Goal: Browse casually

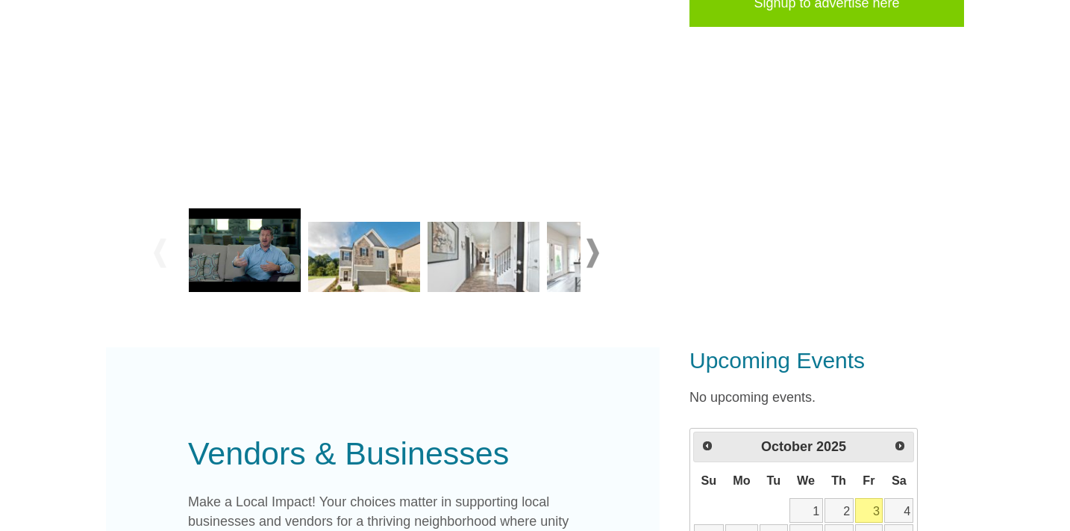
scroll to position [447, 0]
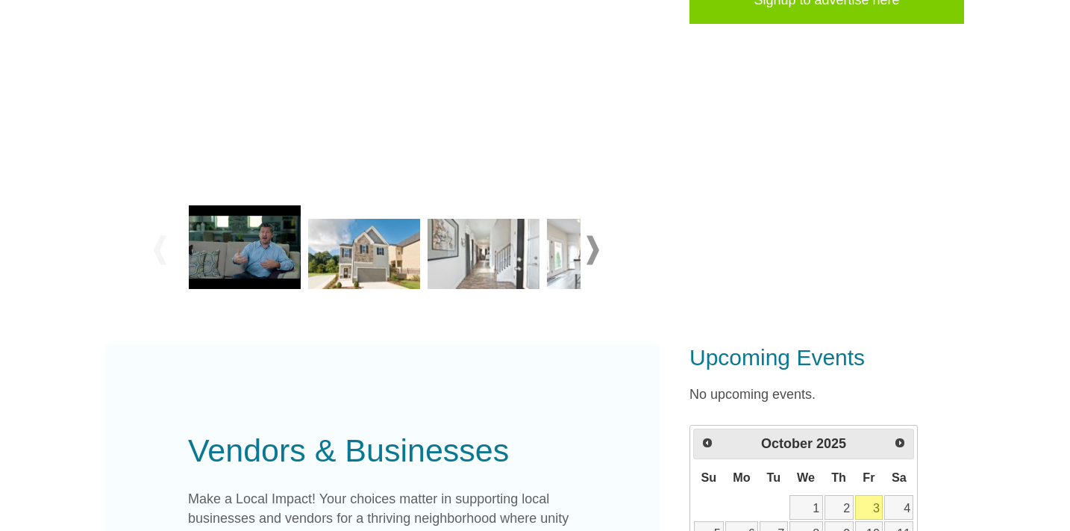
click at [593, 255] on span at bounding box center [593, 249] width 13 height 29
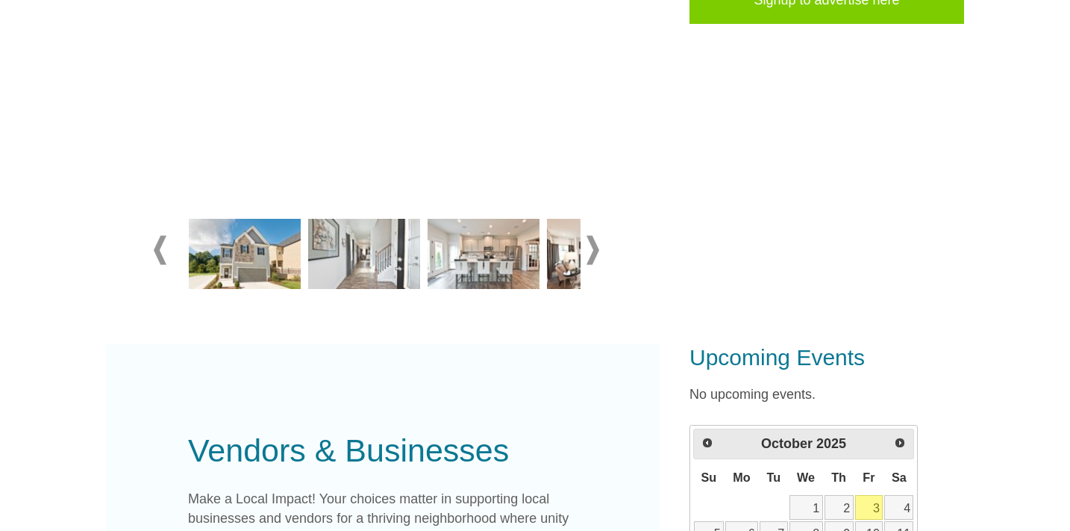
click at [593, 255] on span at bounding box center [593, 249] width 13 height 29
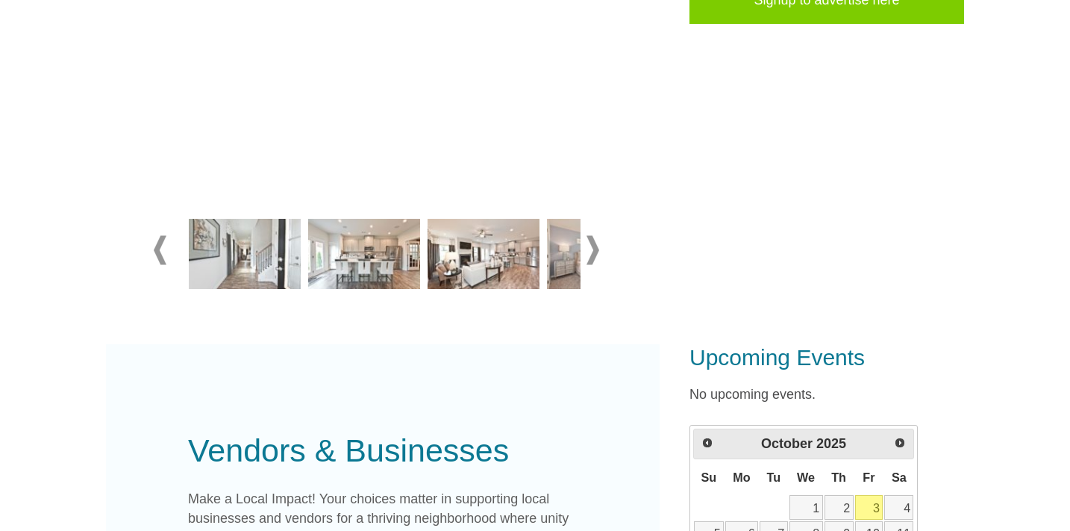
click at [593, 255] on span at bounding box center [593, 249] width 13 height 29
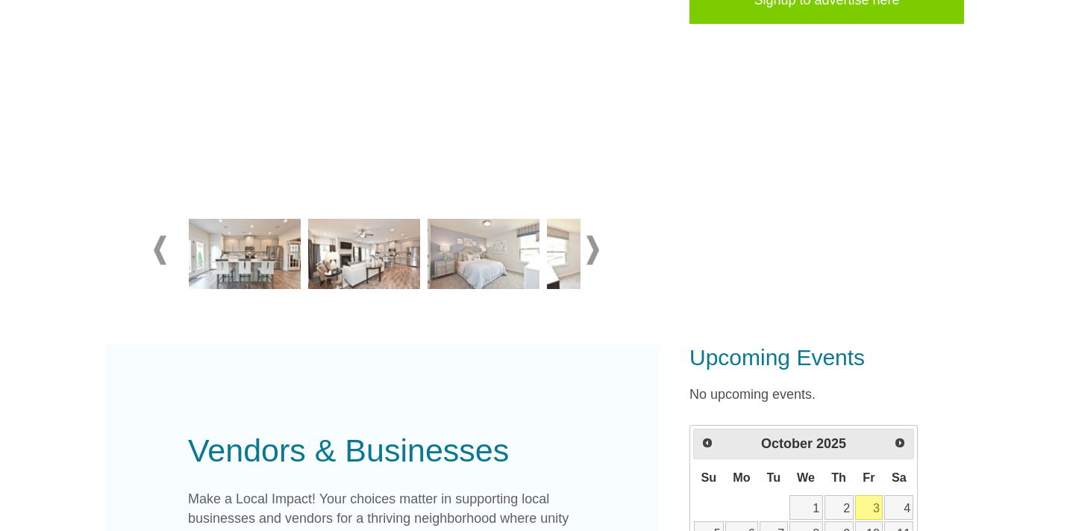
click at [594, 255] on span at bounding box center [593, 249] width 13 height 29
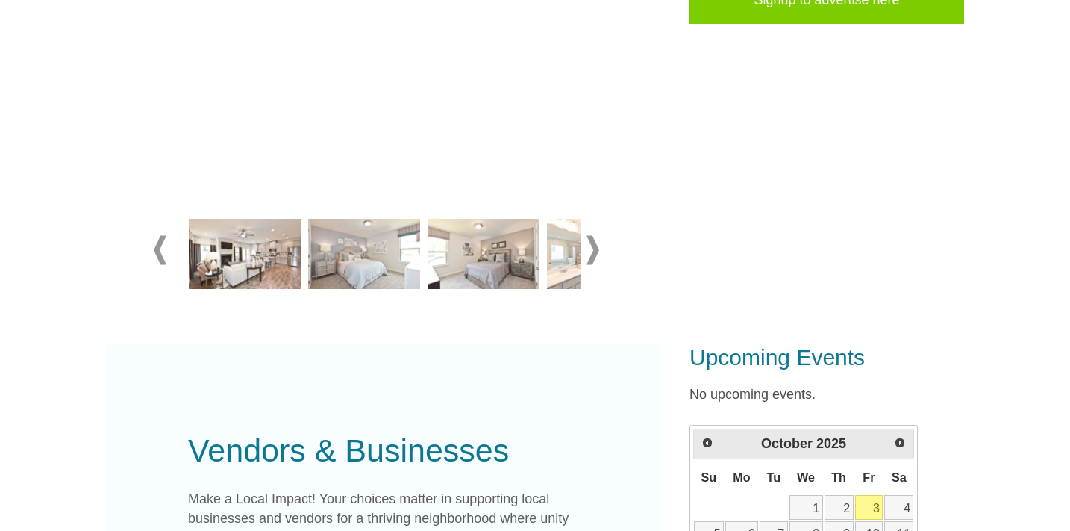
click at [594, 255] on span at bounding box center [593, 249] width 13 height 29
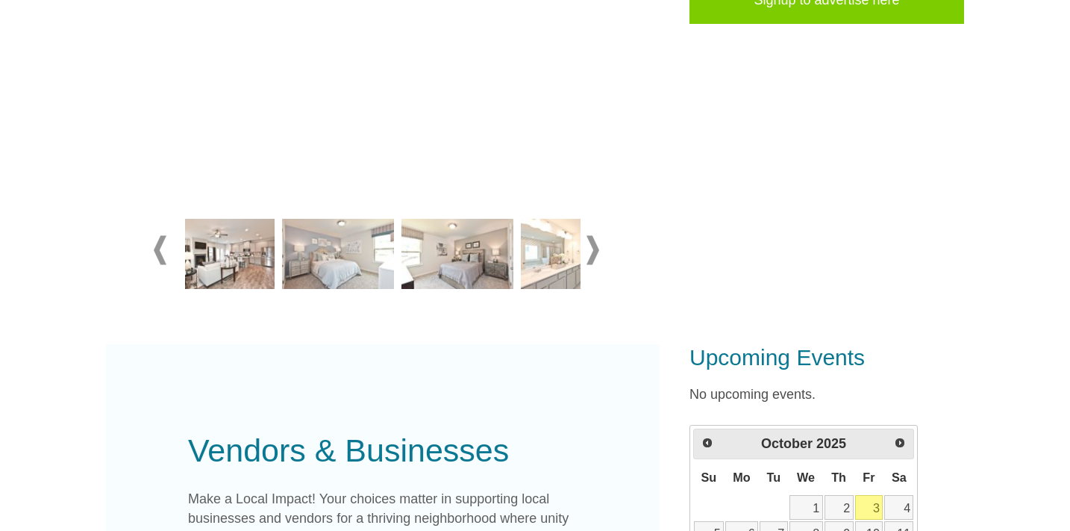
click at [594, 255] on span at bounding box center [593, 249] width 13 height 29
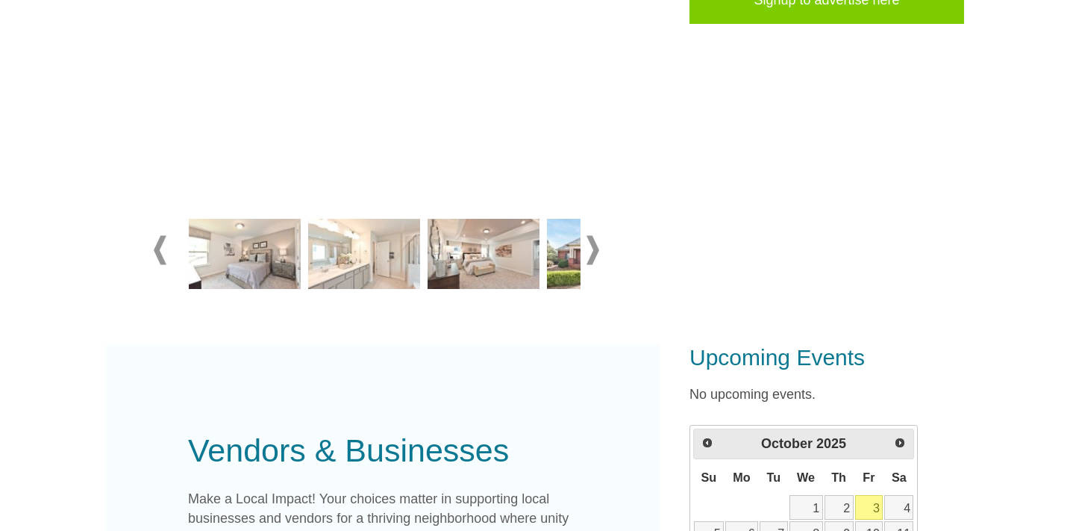
click at [594, 255] on span at bounding box center [593, 249] width 13 height 29
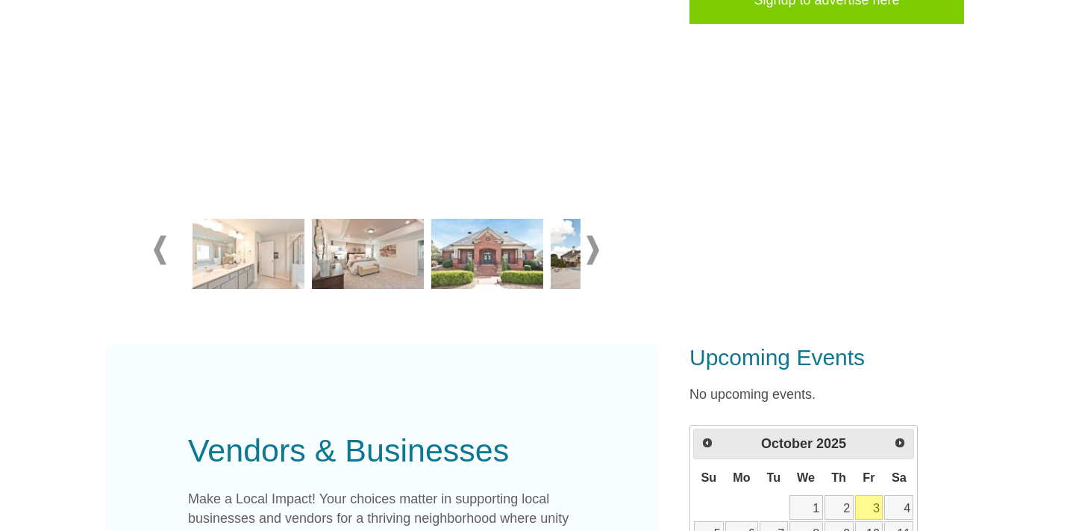
click at [594, 255] on span at bounding box center [593, 249] width 13 height 29
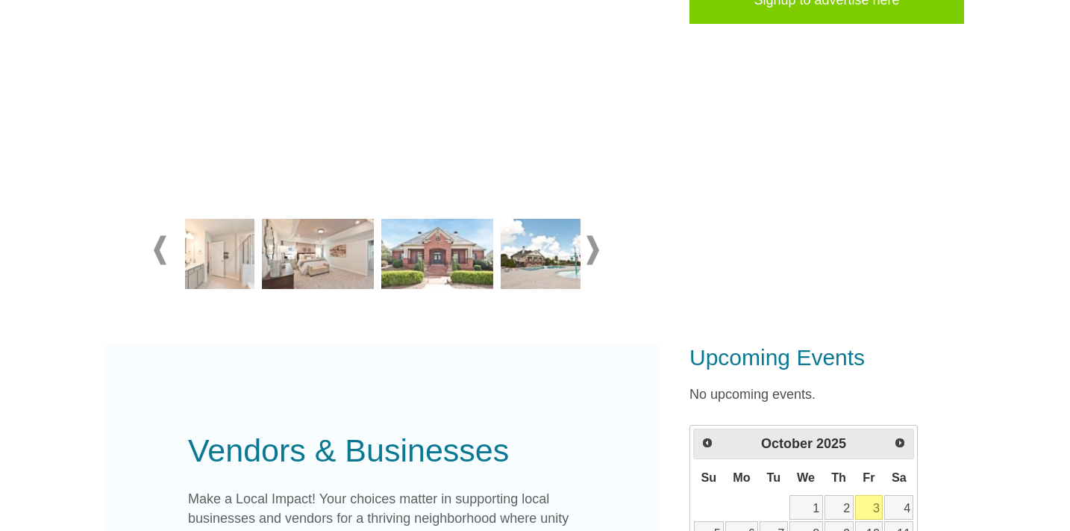
click at [594, 255] on span at bounding box center [593, 249] width 13 height 29
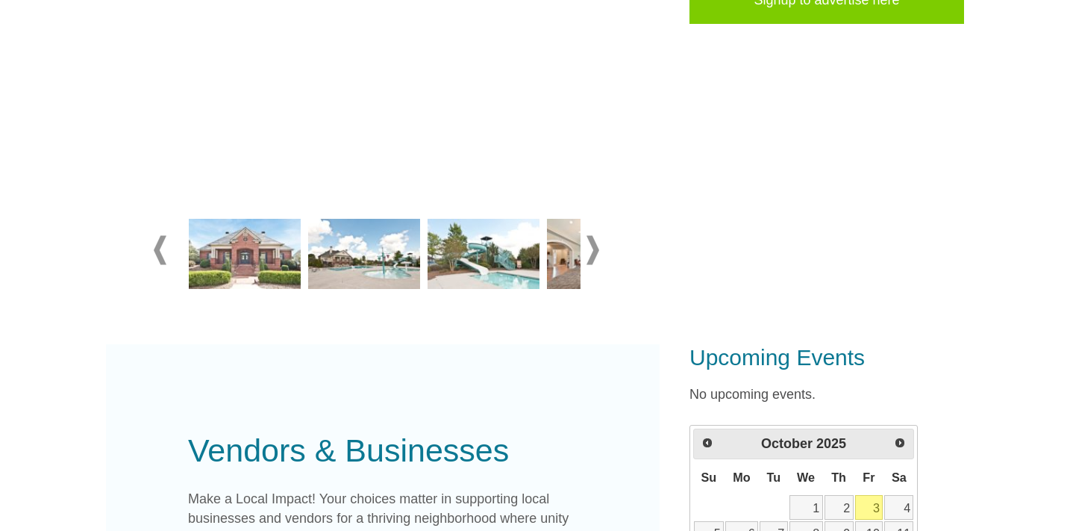
click at [237, 260] on img at bounding box center [245, 254] width 112 height 70
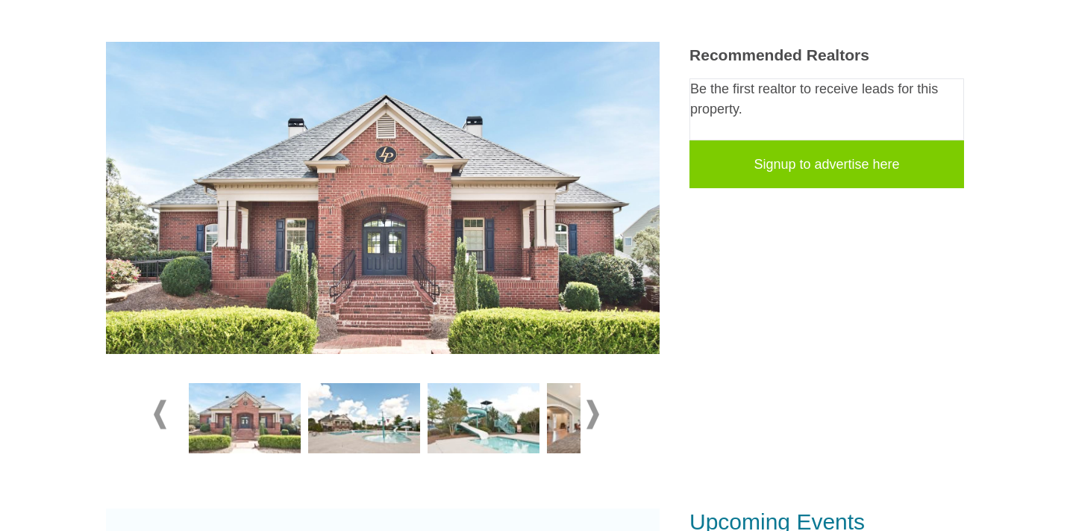
scroll to position [280, 0]
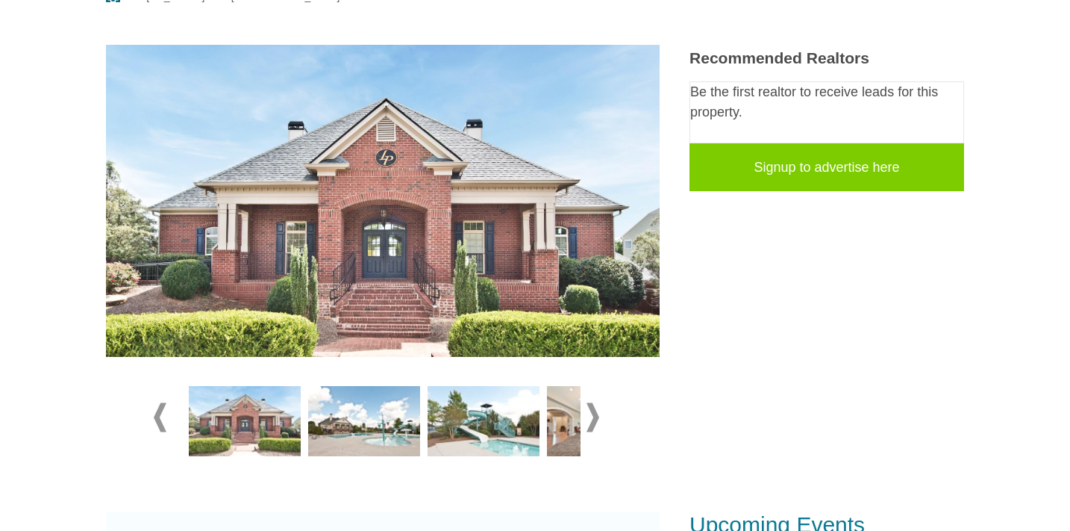
click at [587, 412] on span at bounding box center [593, 416] width 13 height 29
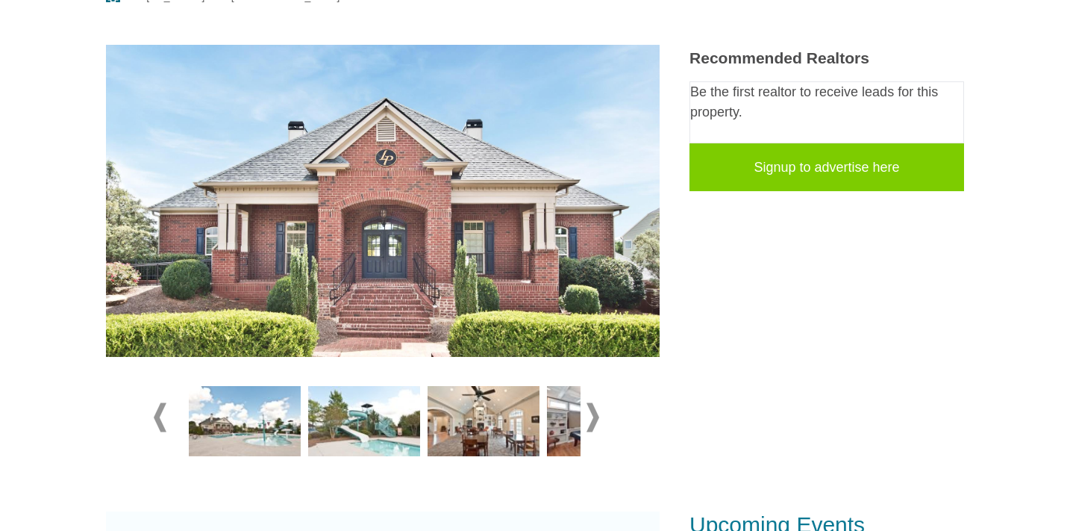
click at [260, 430] on img at bounding box center [245, 421] width 112 height 70
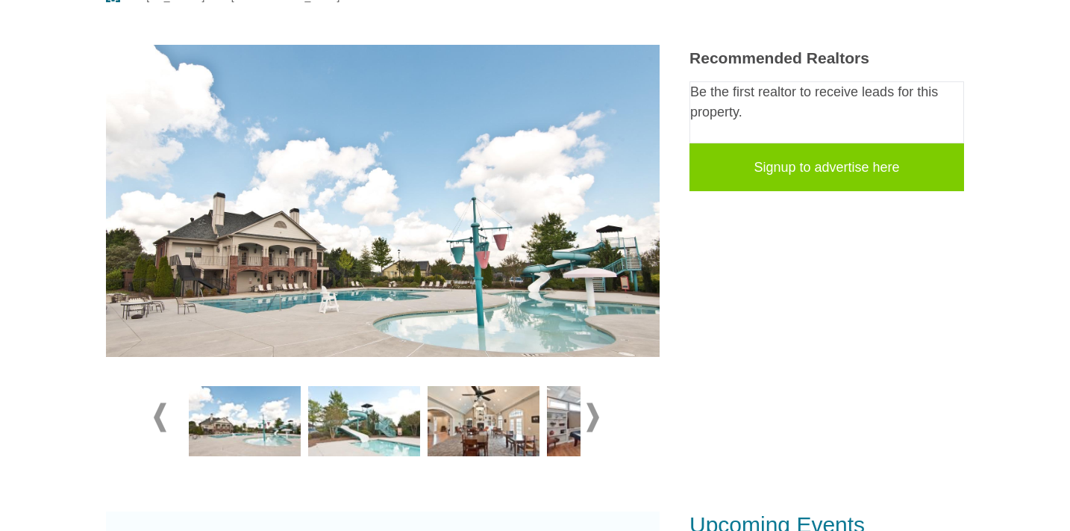
click at [596, 417] on span at bounding box center [593, 416] width 13 height 29
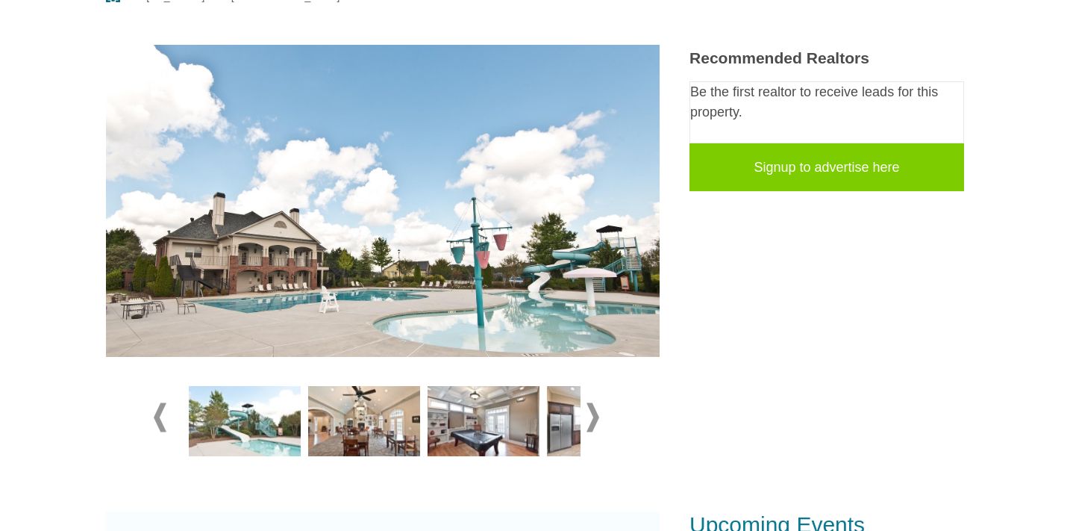
click at [379, 431] on img at bounding box center [364, 421] width 112 height 70
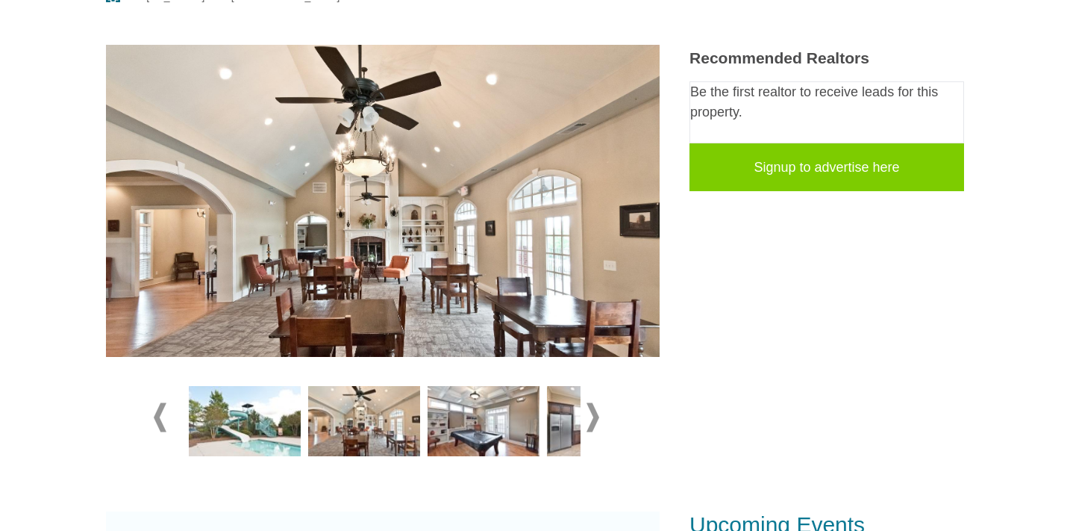
click at [466, 425] on img at bounding box center [484, 421] width 112 height 70
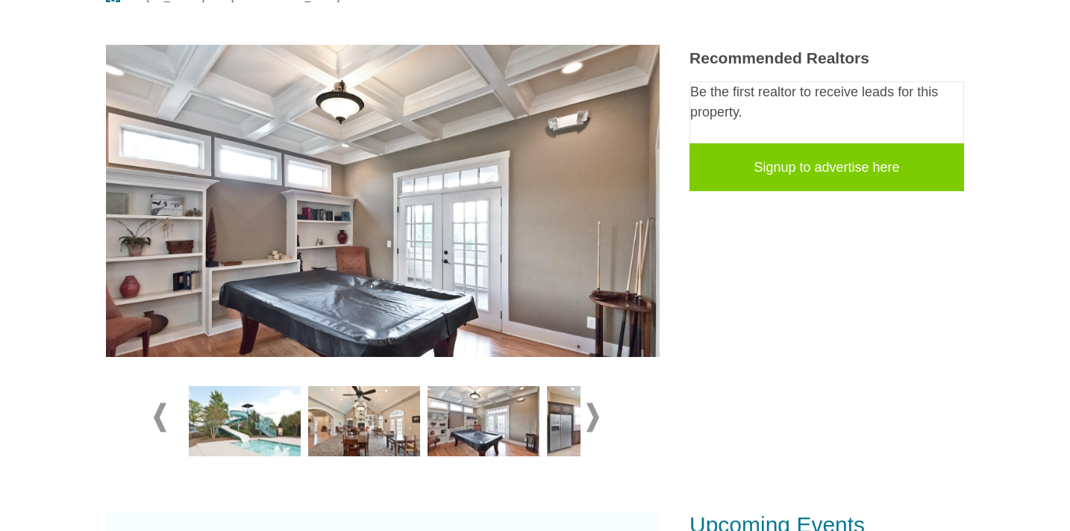
click at [595, 414] on span at bounding box center [593, 416] width 13 height 29
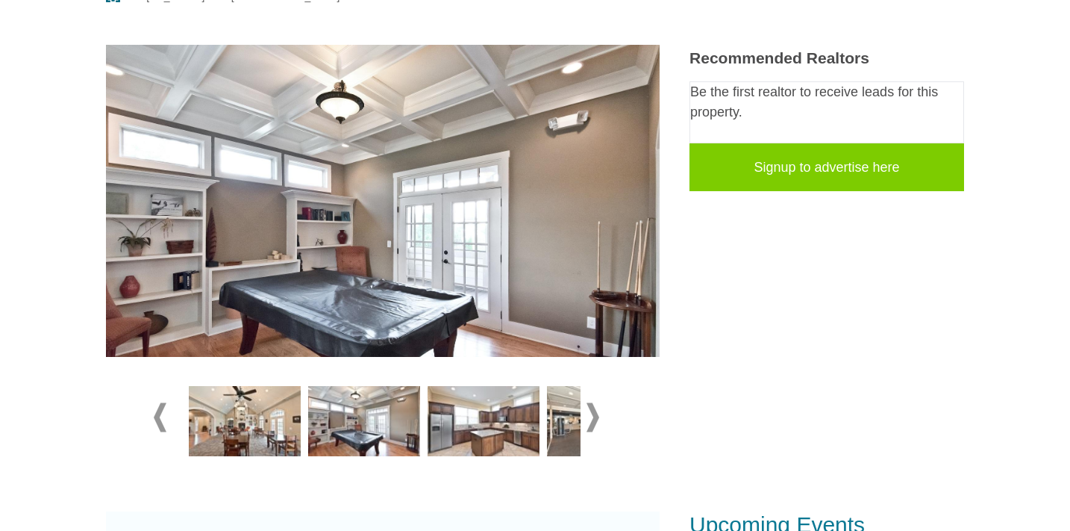
click at [595, 414] on span at bounding box center [593, 416] width 13 height 29
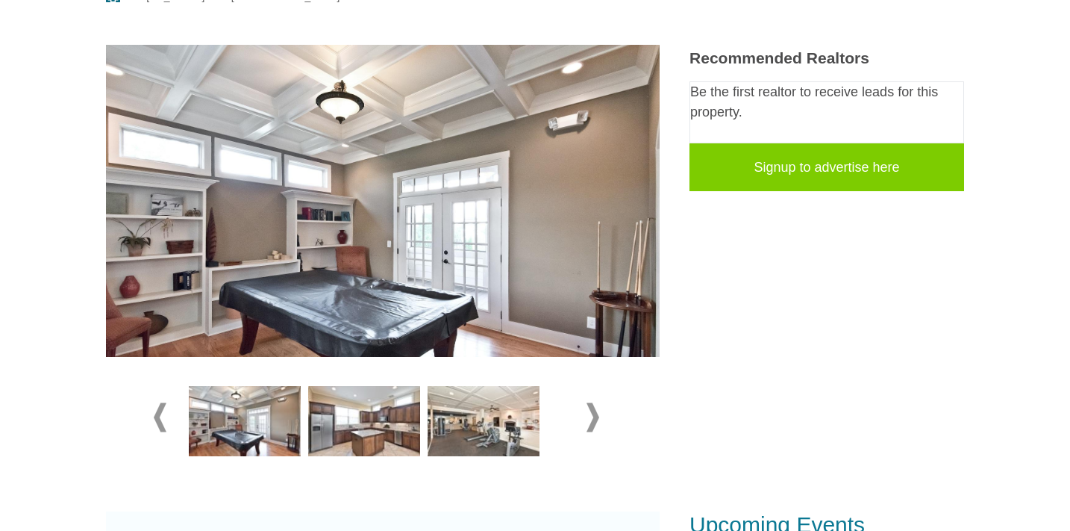
click at [493, 411] on img at bounding box center [484, 421] width 112 height 70
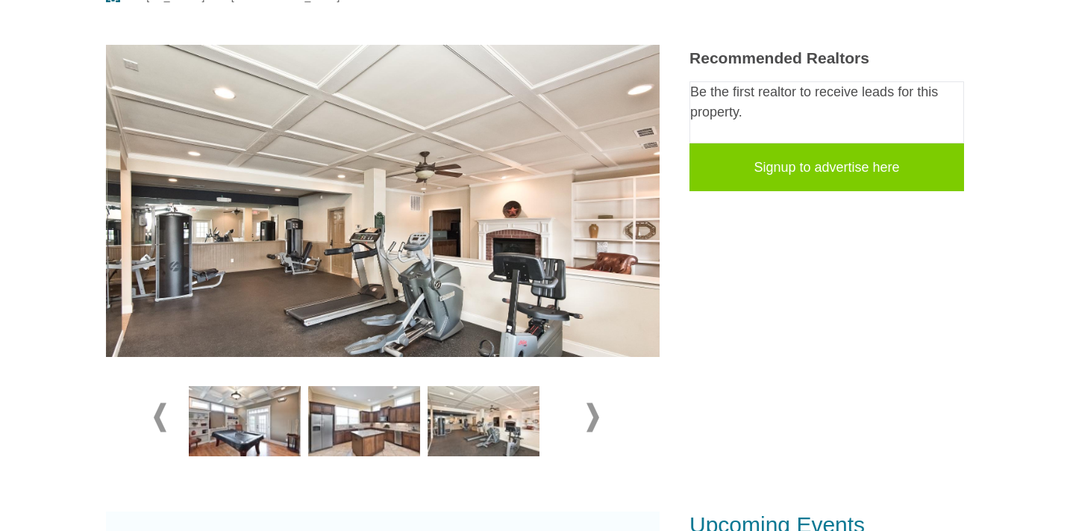
click at [596, 414] on span at bounding box center [593, 416] width 13 height 29
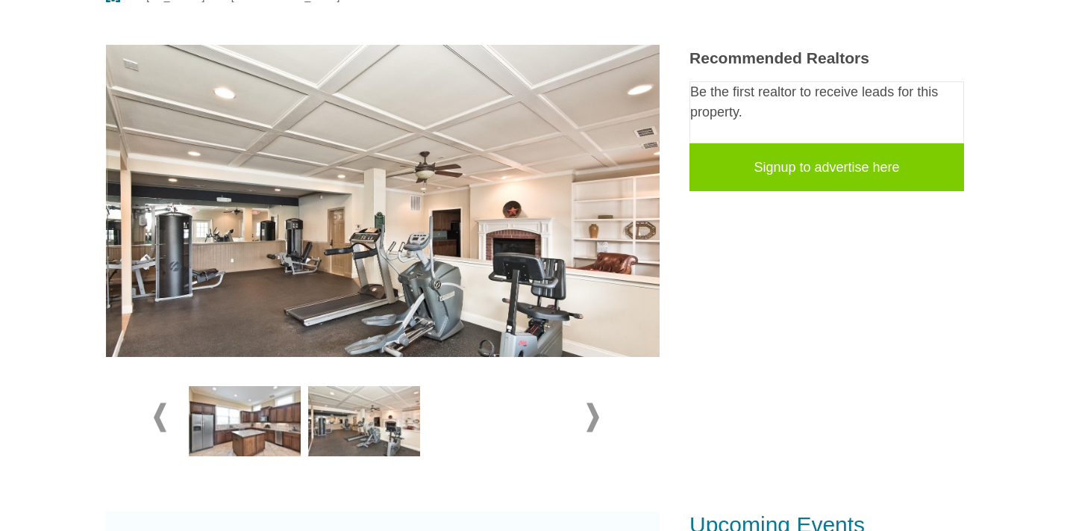
click at [483, 415] on div at bounding box center [383, 418] width 396 height 98
click at [455, 422] on div at bounding box center [383, 418] width 396 height 98
click at [595, 421] on span at bounding box center [593, 416] width 13 height 29
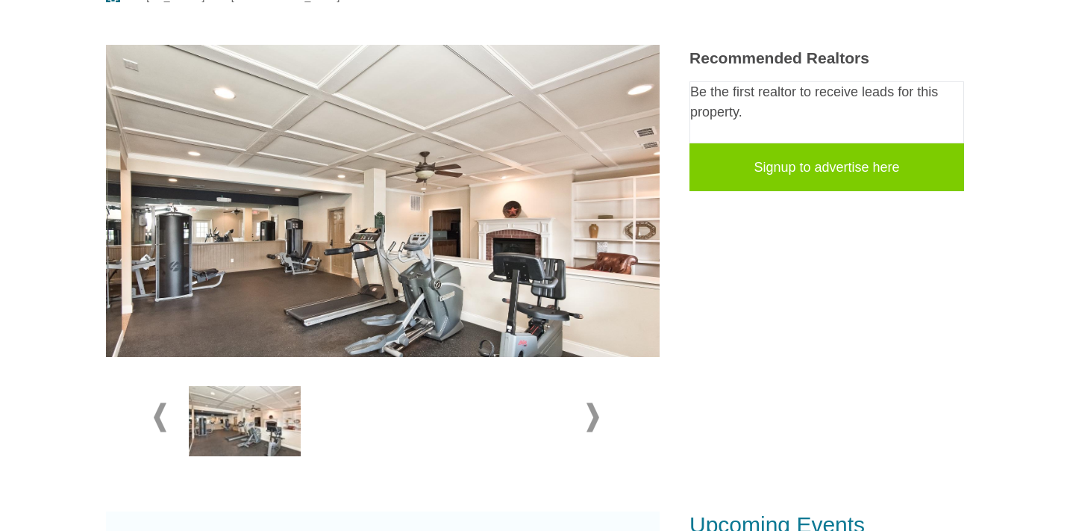
click at [422, 408] on div at bounding box center [383, 418] width 396 height 98
click at [363, 420] on div at bounding box center [383, 418] width 396 height 98
click at [436, 413] on div at bounding box center [383, 418] width 396 height 98
click at [505, 414] on div at bounding box center [383, 418] width 396 height 98
click at [597, 415] on span at bounding box center [593, 416] width 13 height 29
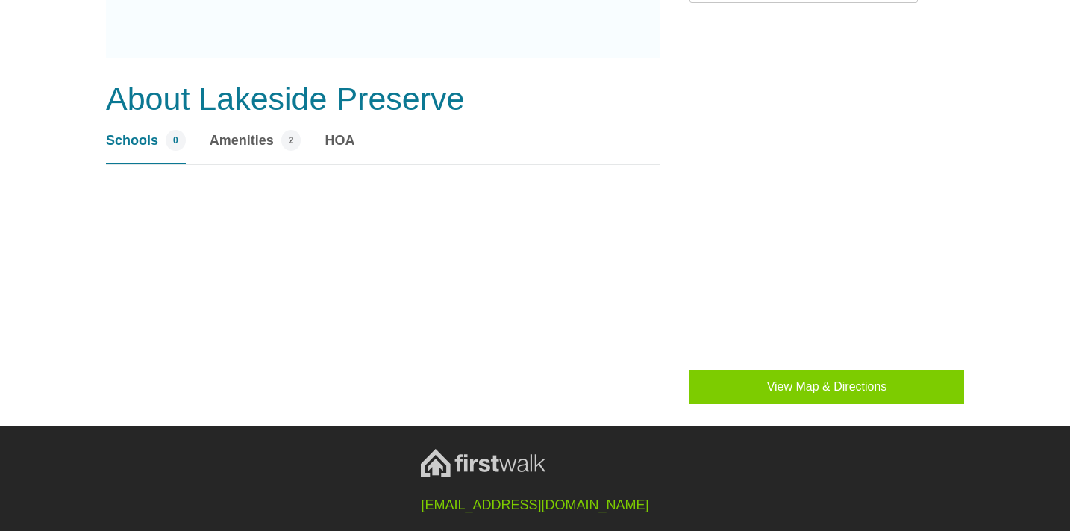
scroll to position [1081, 0]
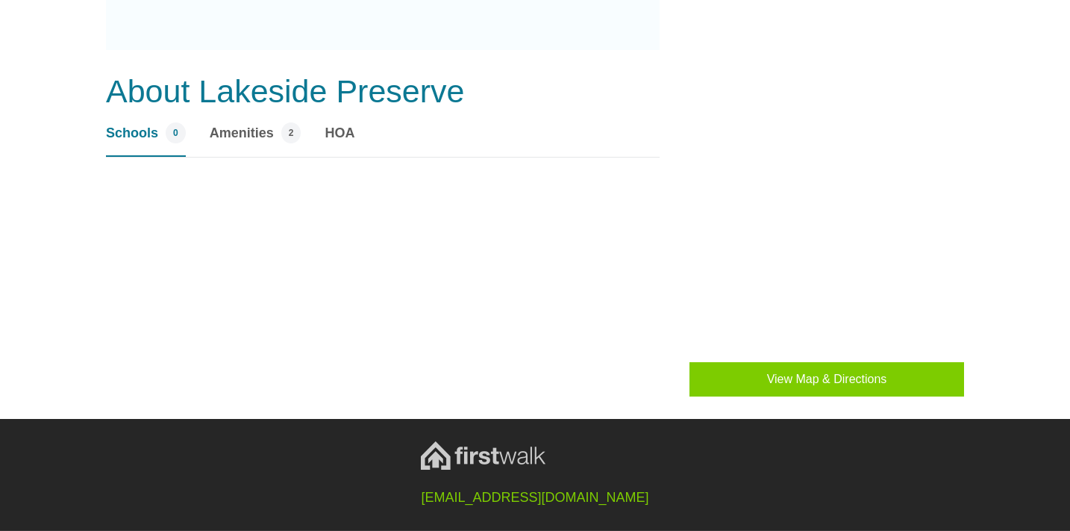
click at [261, 126] on span "Amenities" at bounding box center [242, 133] width 64 height 20
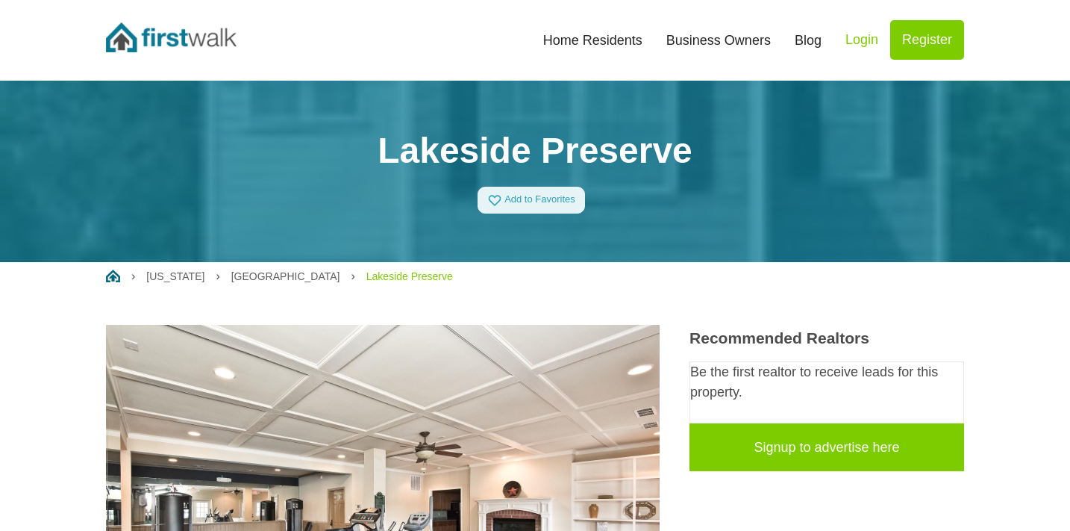
scroll to position [0, 0]
